Goal: Transaction & Acquisition: Purchase product/service

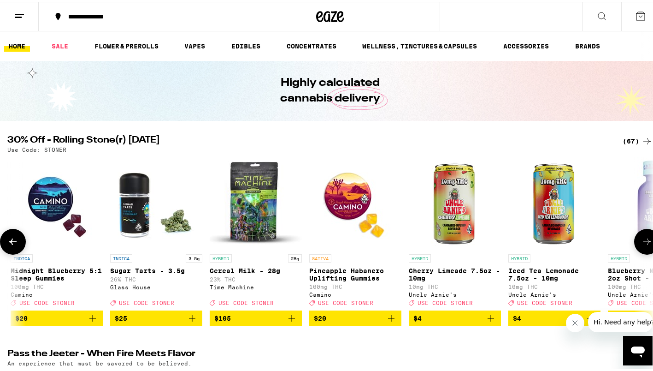
scroll to position [0, 96]
click at [623, 139] on div "(67)" at bounding box center [638, 139] width 30 height 11
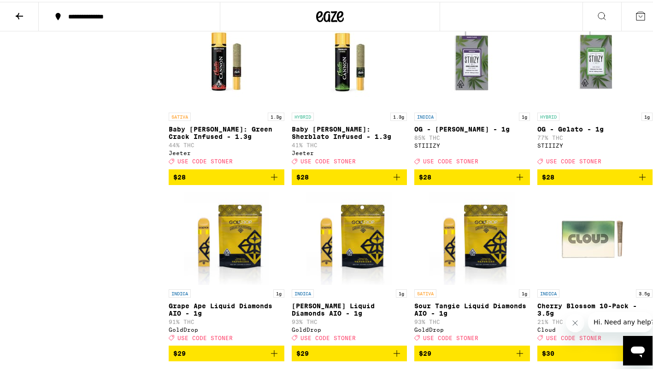
scroll to position [1697, 0]
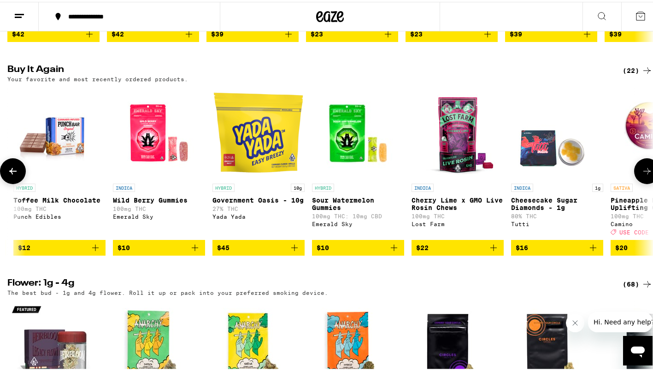
scroll to position [0, 1391]
